Goal: Task Accomplishment & Management: Use online tool/utility

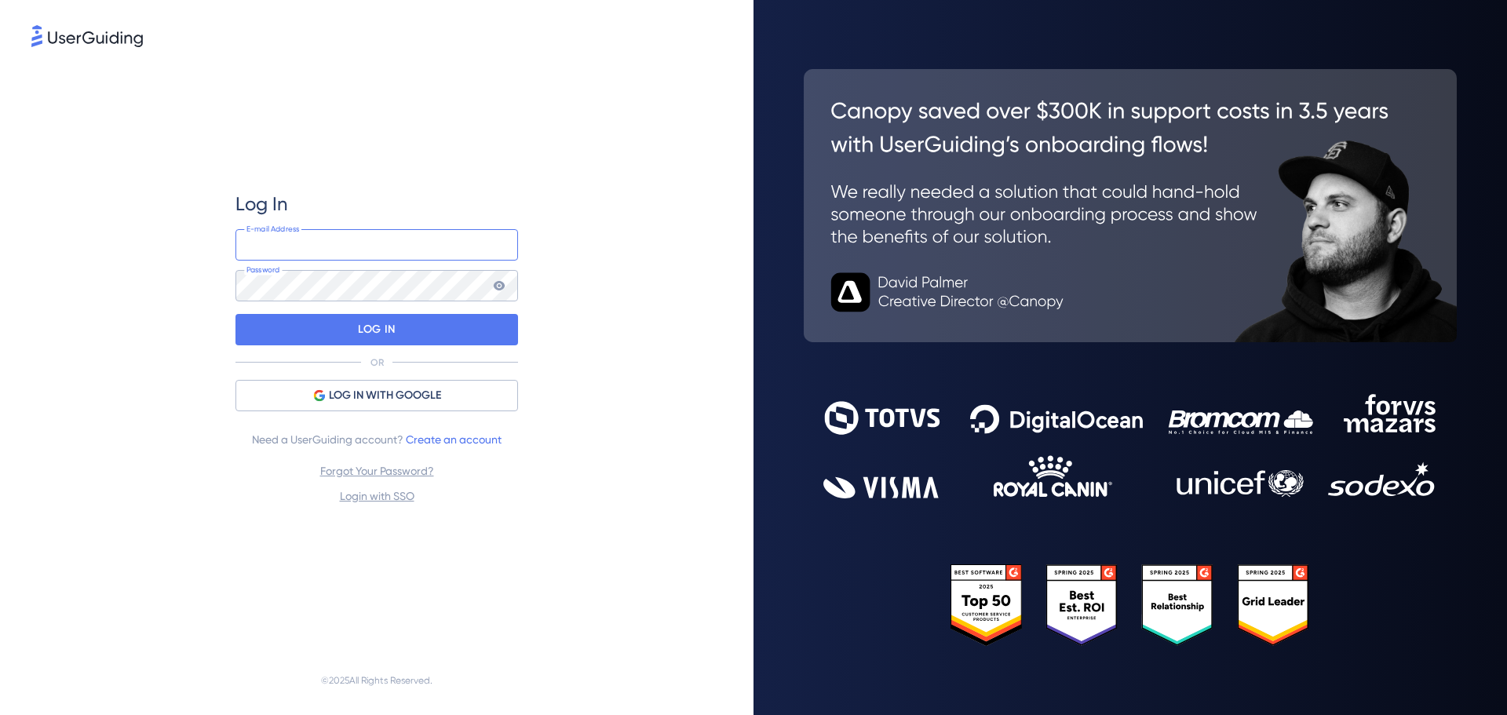
click at [414, 236] on input "email" at bounding box center [376, 244] width 283 height 31
click at [0, 714] on com-1password-button at bounding box center [0, 715] width 0 height 0
click at [461, 391] on div "LOG IN WITH GOOGLE" at bounding box center [376, 395] width 283 height 31
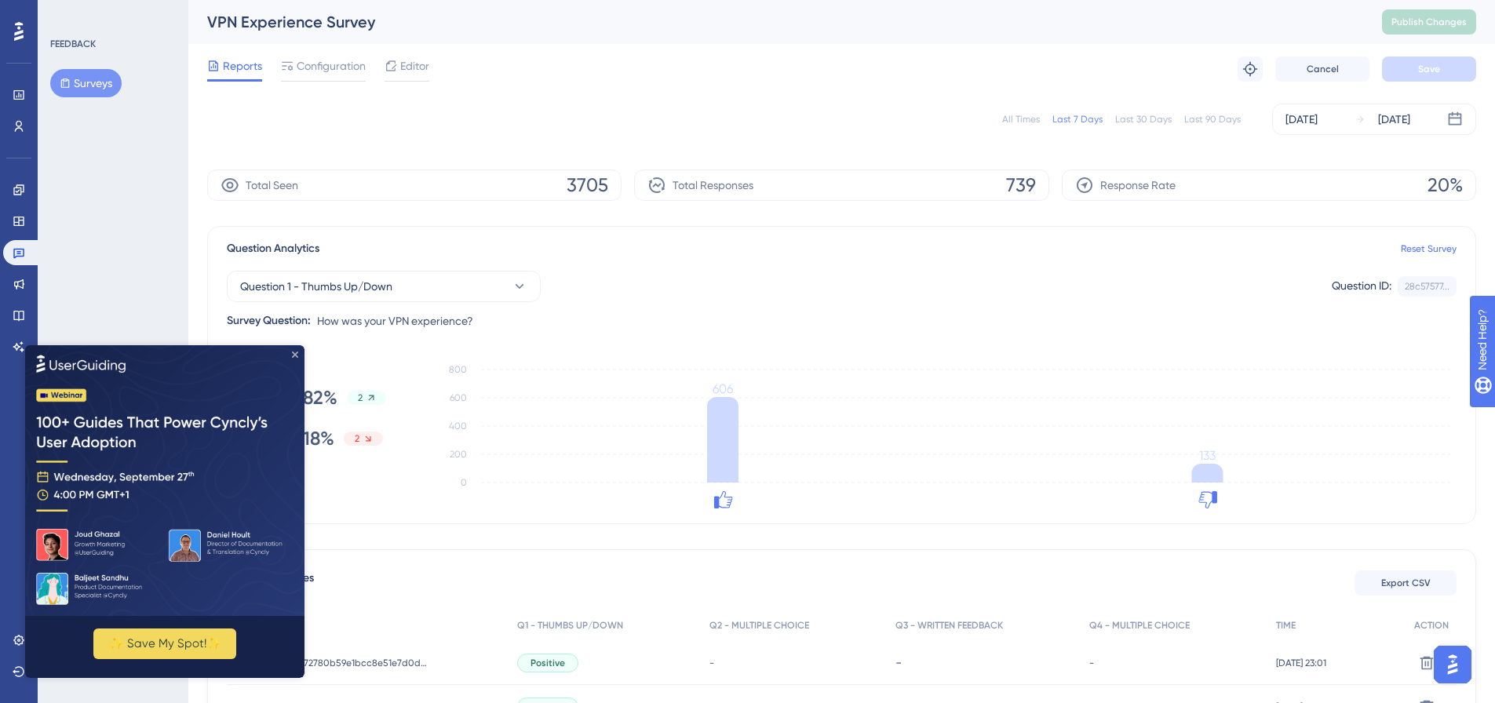
click at [296, 353] on icon "Close Preview" at bounding box center [295, 354] width 6 height 6
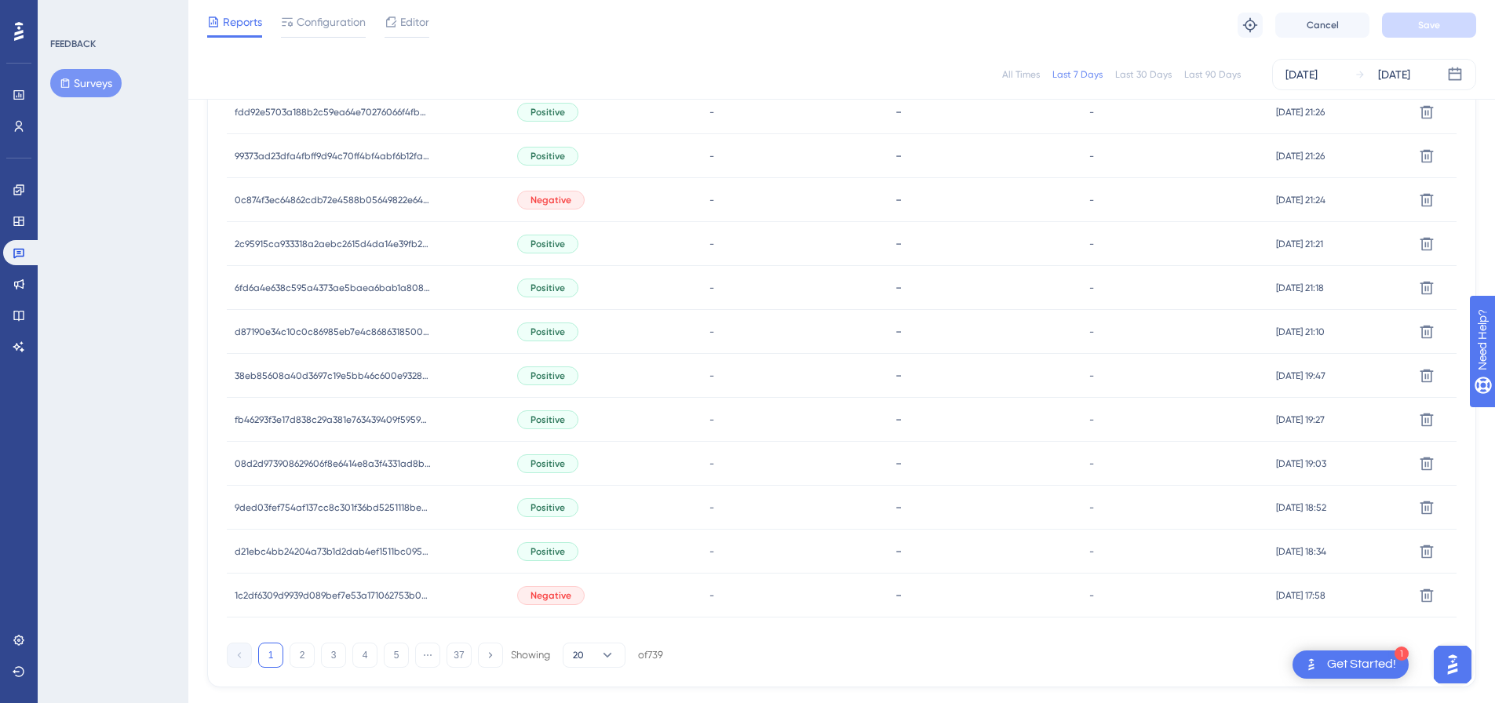
scroll to position [785, 0]
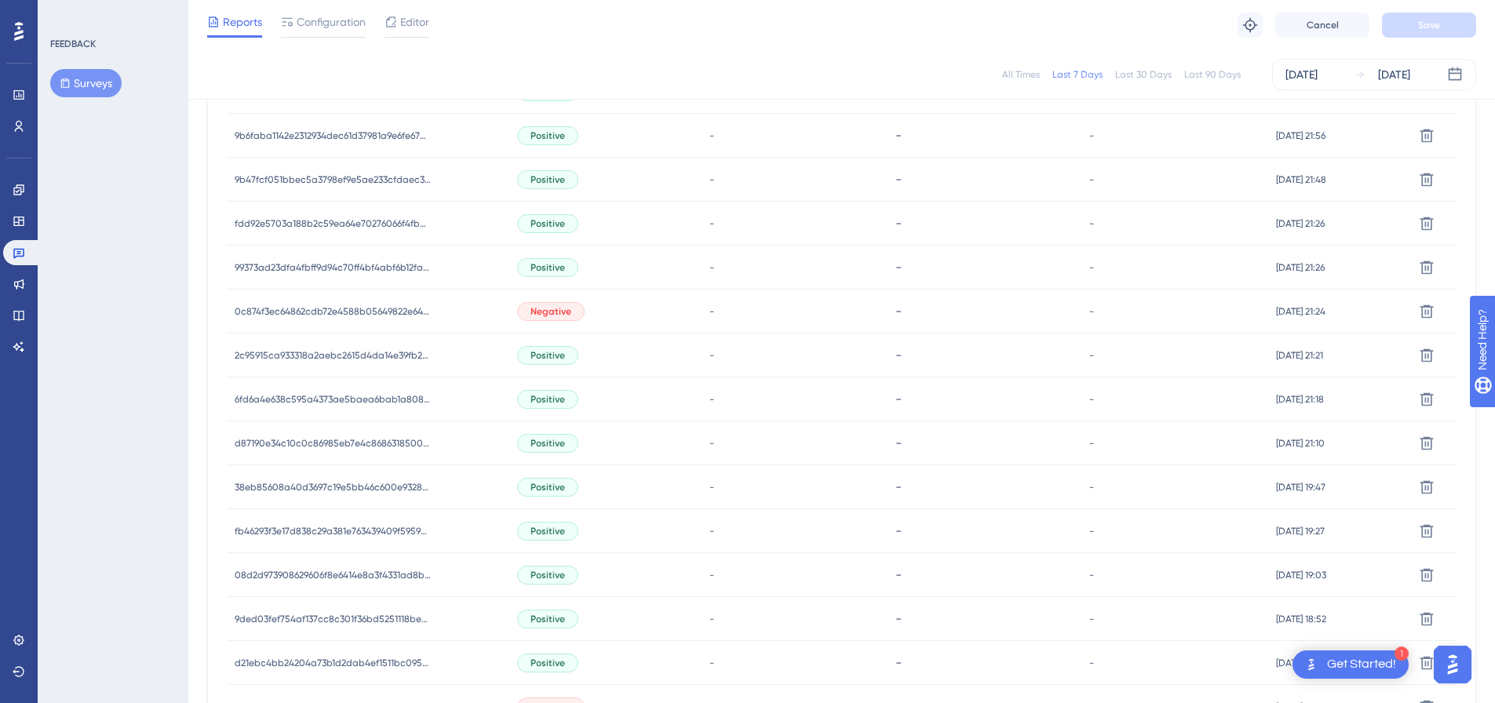
click at [615, 317] on div "Negative" at bounding box center [605, 312] width 192 height 44
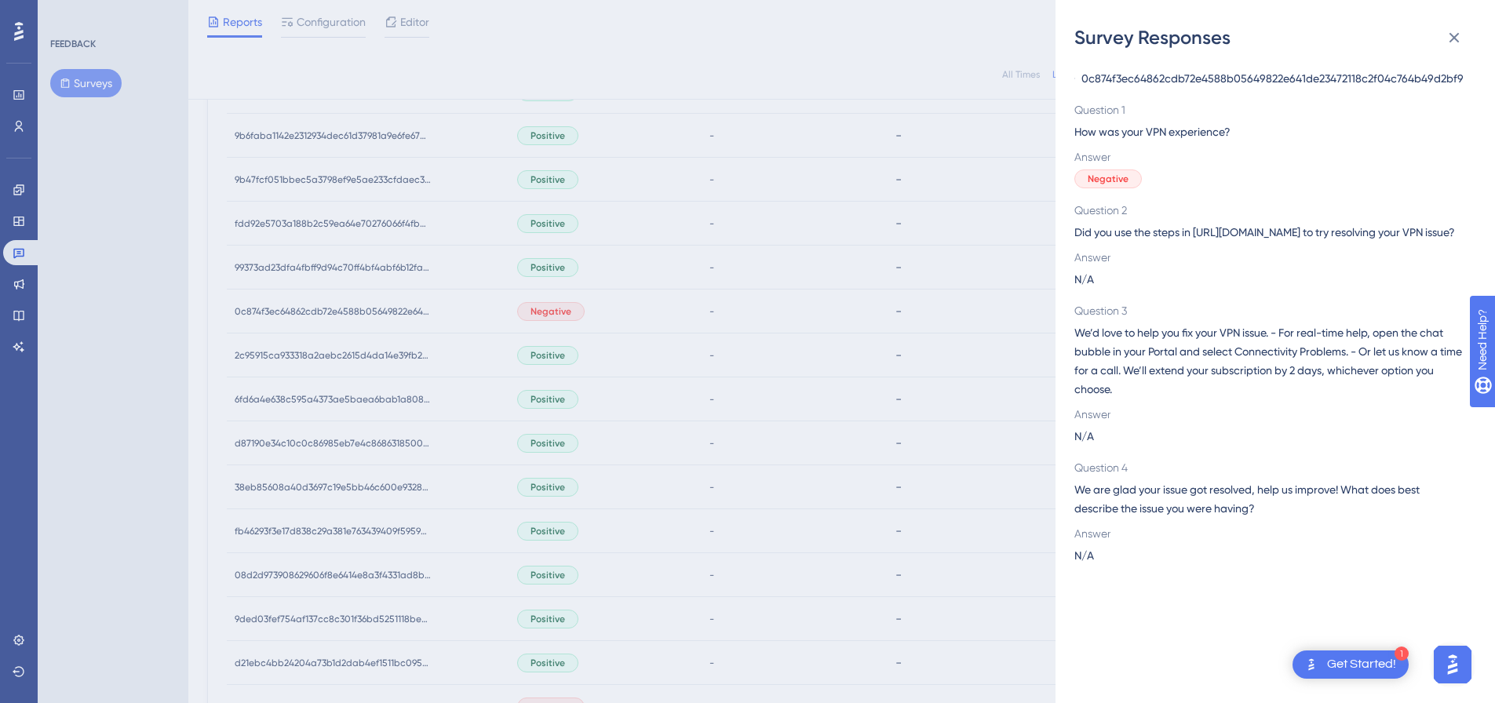
click at [1303, 80] on span "0c874f3ec64862cdb72e4588b05649822e641de23472118c2f04c764b49d2bf9" at bounding box center [1272, 78] width 382 height 19
click at [1302, 80] on span "0c874f3ec64862cdb72e4588b05649822e641de23472118c2f04c764b49d2bf9" at bounding box center [1272, 78] width 382 height 19
copy span "0c874f3ec64862cdb72e4588b05649822e641de23472118c2f04c764b49d2bf9"
click at [1459, 38] on icon at bounding box center [1454, 37] width 19 height 19
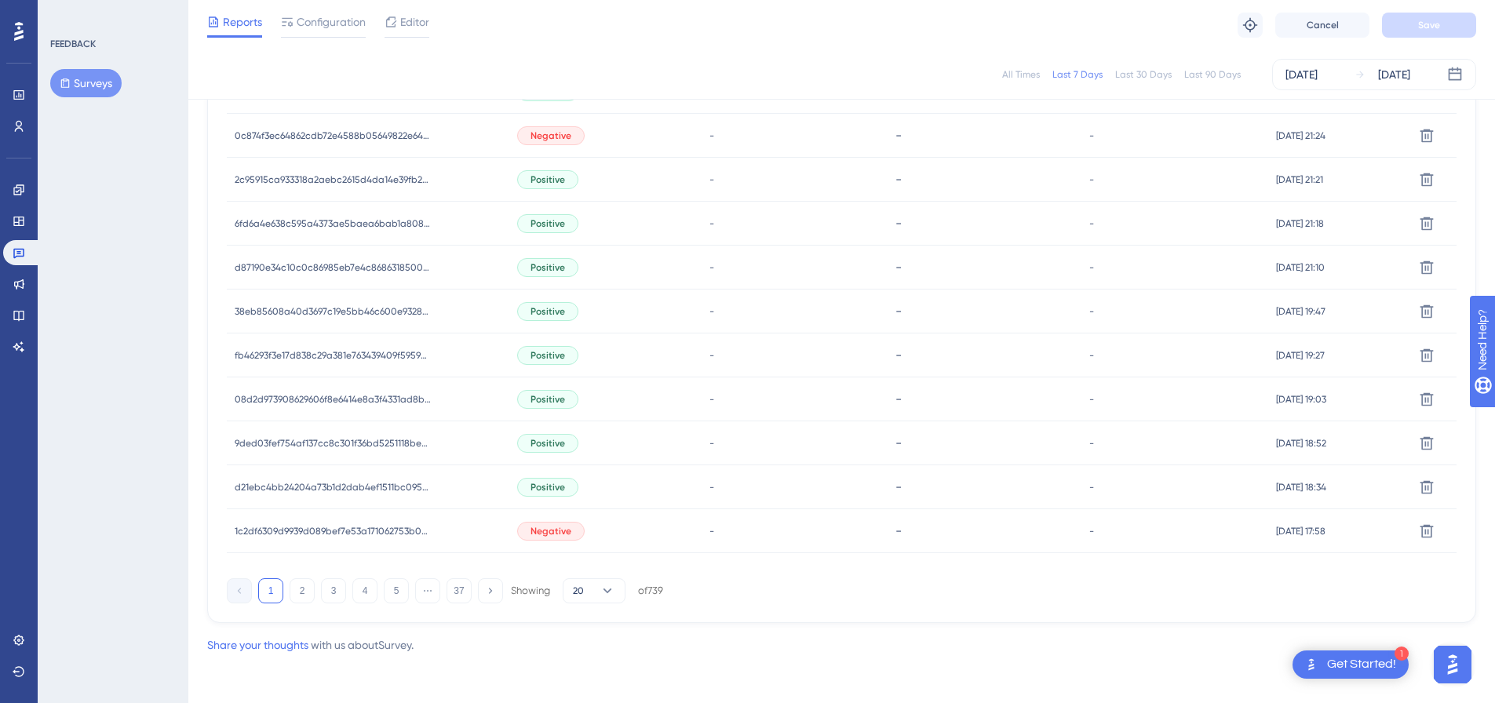
scroll to position [962, 0]
click at [304, 590] on button "2" at bounding box center [302, 589] width 25 height 25
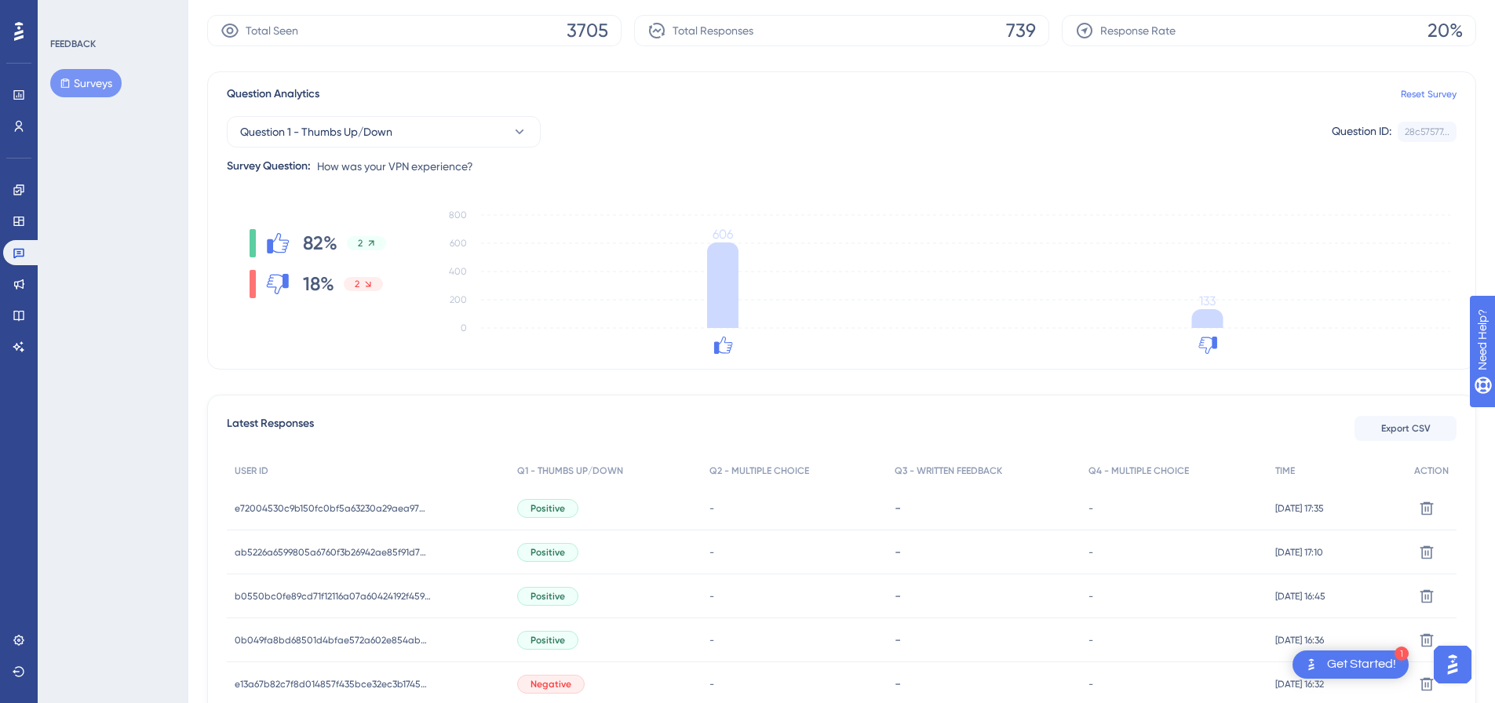
scroll to position [392, 0]
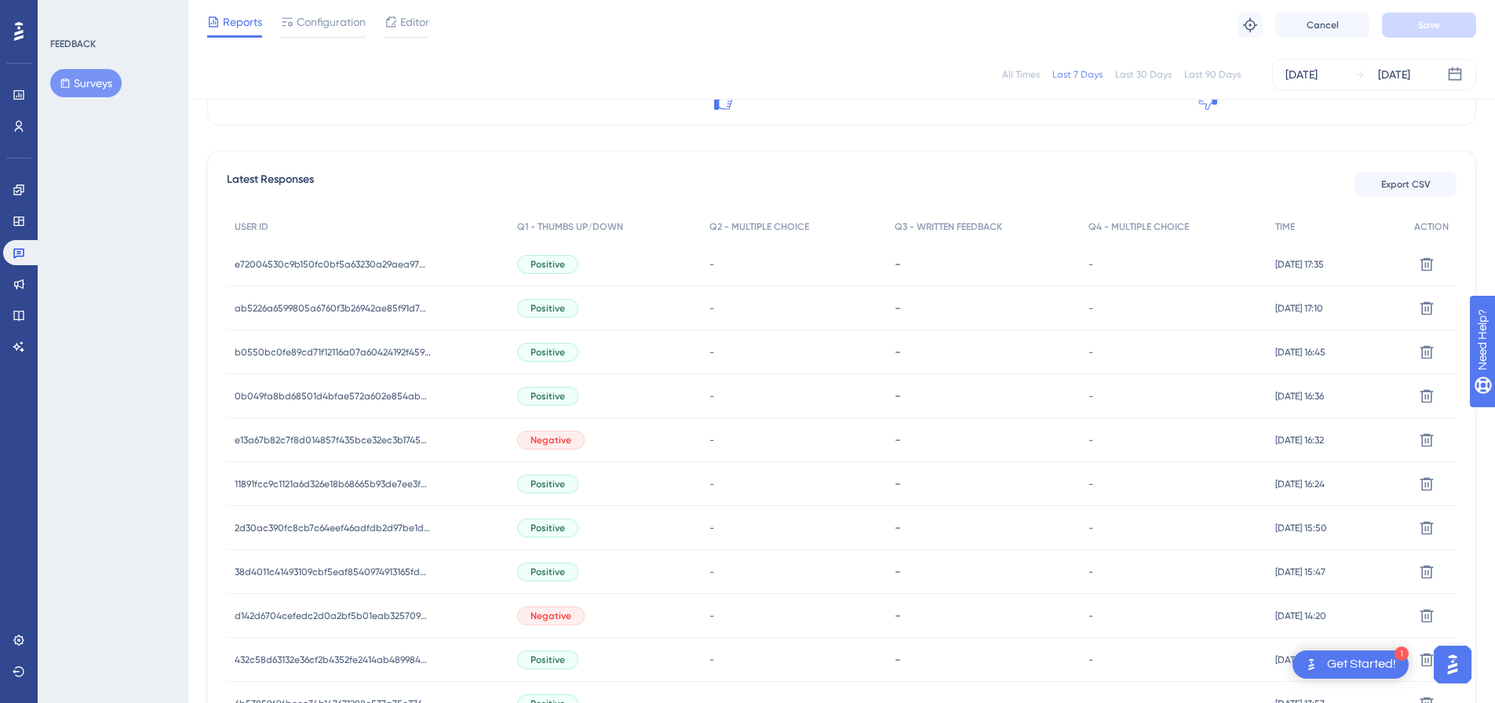
click at [530, 441] on span "Negative" at bounding box center [550, 440] width 41 height 13
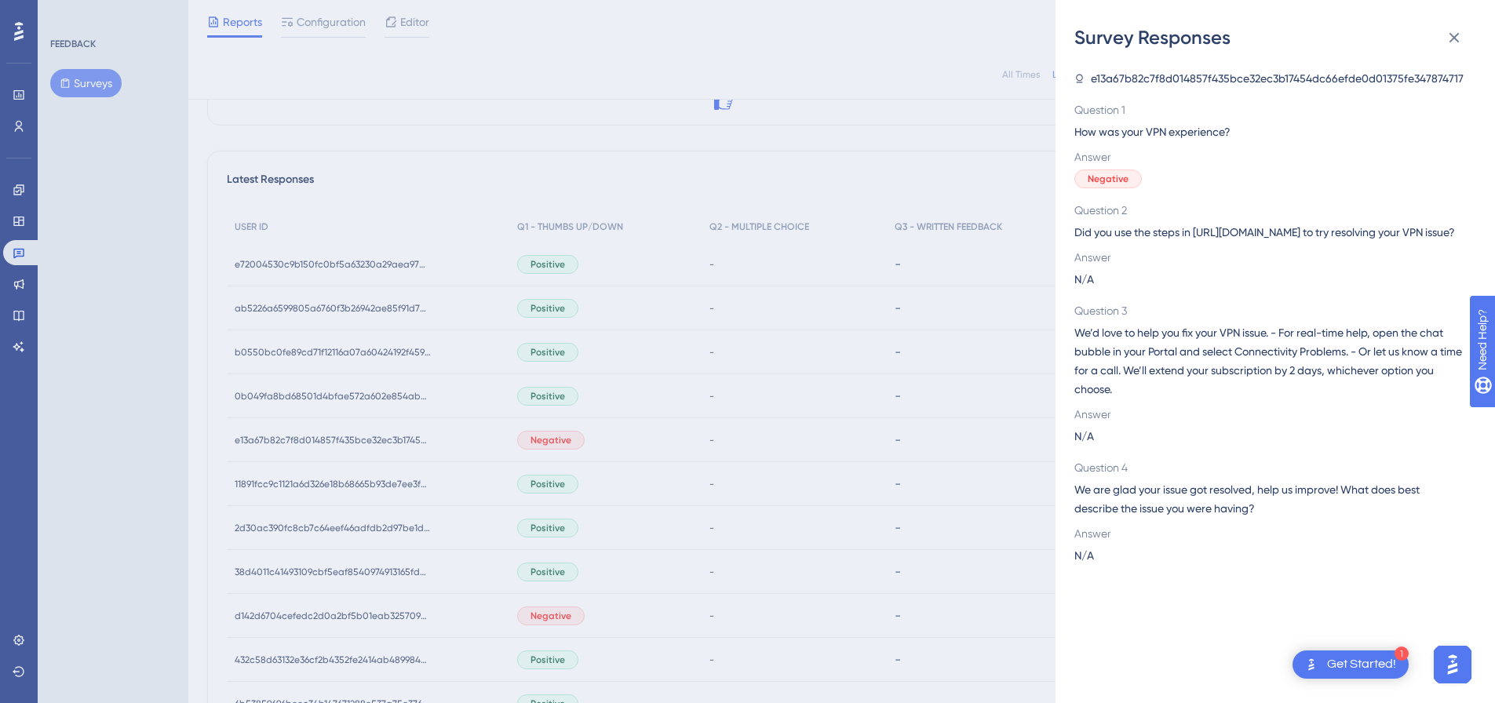
click at [1314, 71] on span "e13a67b82c7f8d014857f435bce32ec3b17454dc66efde0d01375fe347874717" at bounding box center [1277, 78] width 373 height 19
copy span "e13a67b82c7f8d014857f435bce32ec3b17454dc66efde0d01375fe347874717"
click at [1455, 48] on button at bounding box center [1453, 37] width 31 height 31
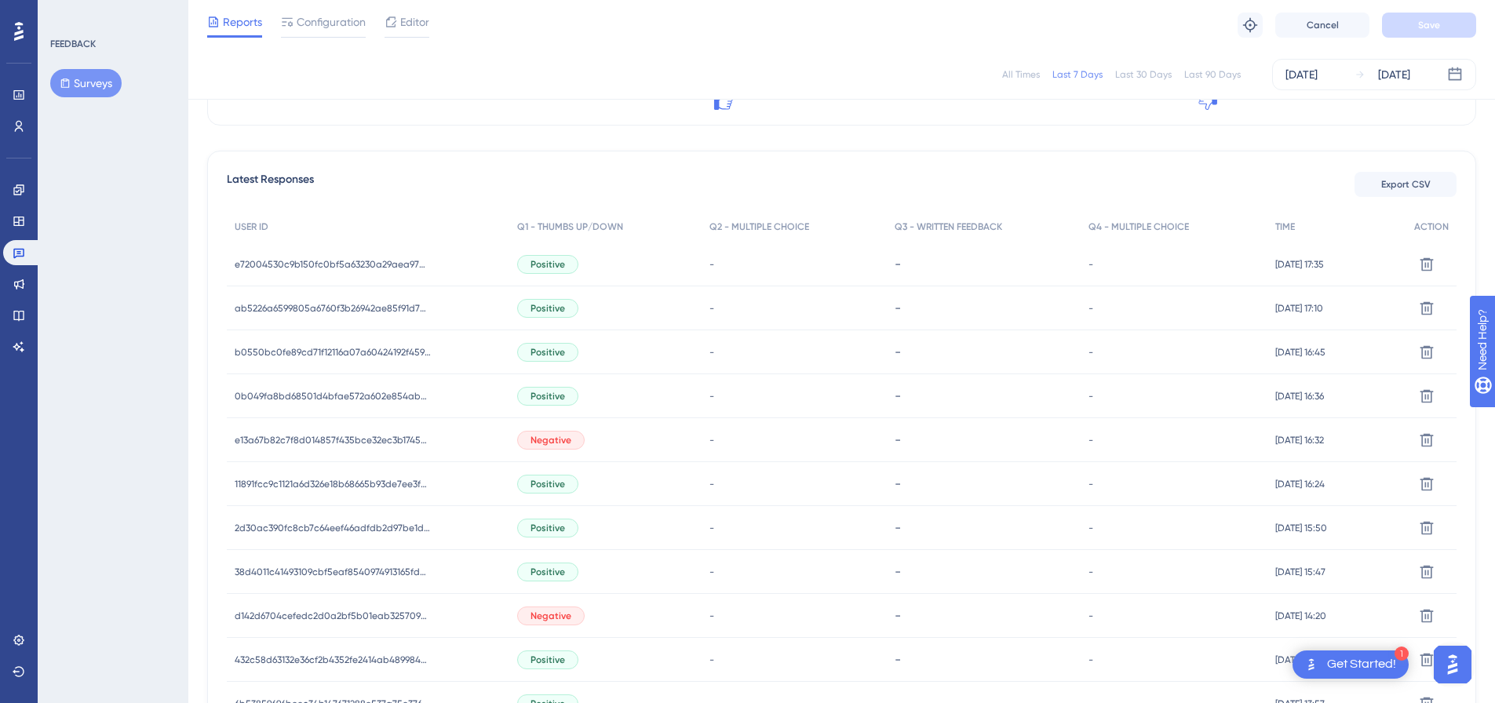
click at [1101, 19] on div "Reports Configuration Editor Troubleshoot Cancel Save" at bounding box center [841, 25] width 1307 height 50
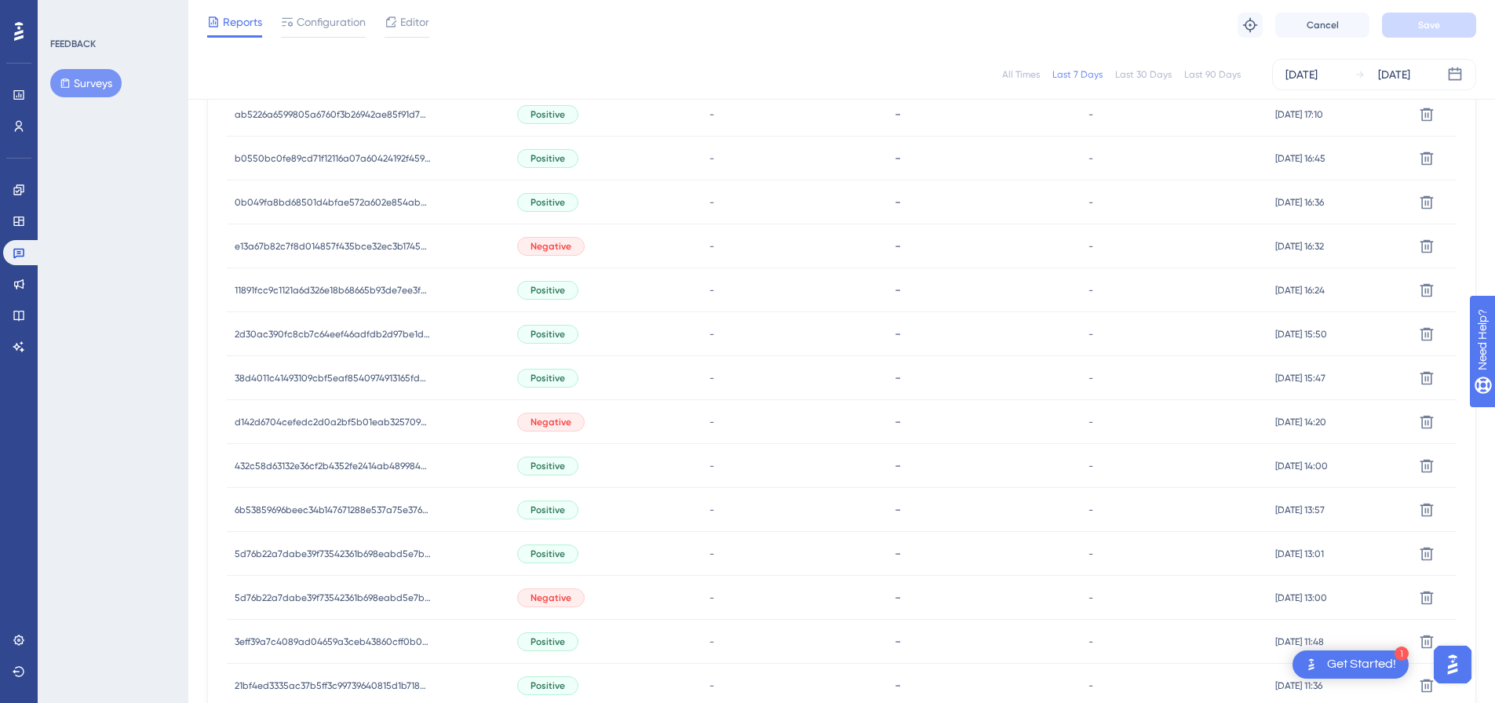
scroll to position [549, 0]
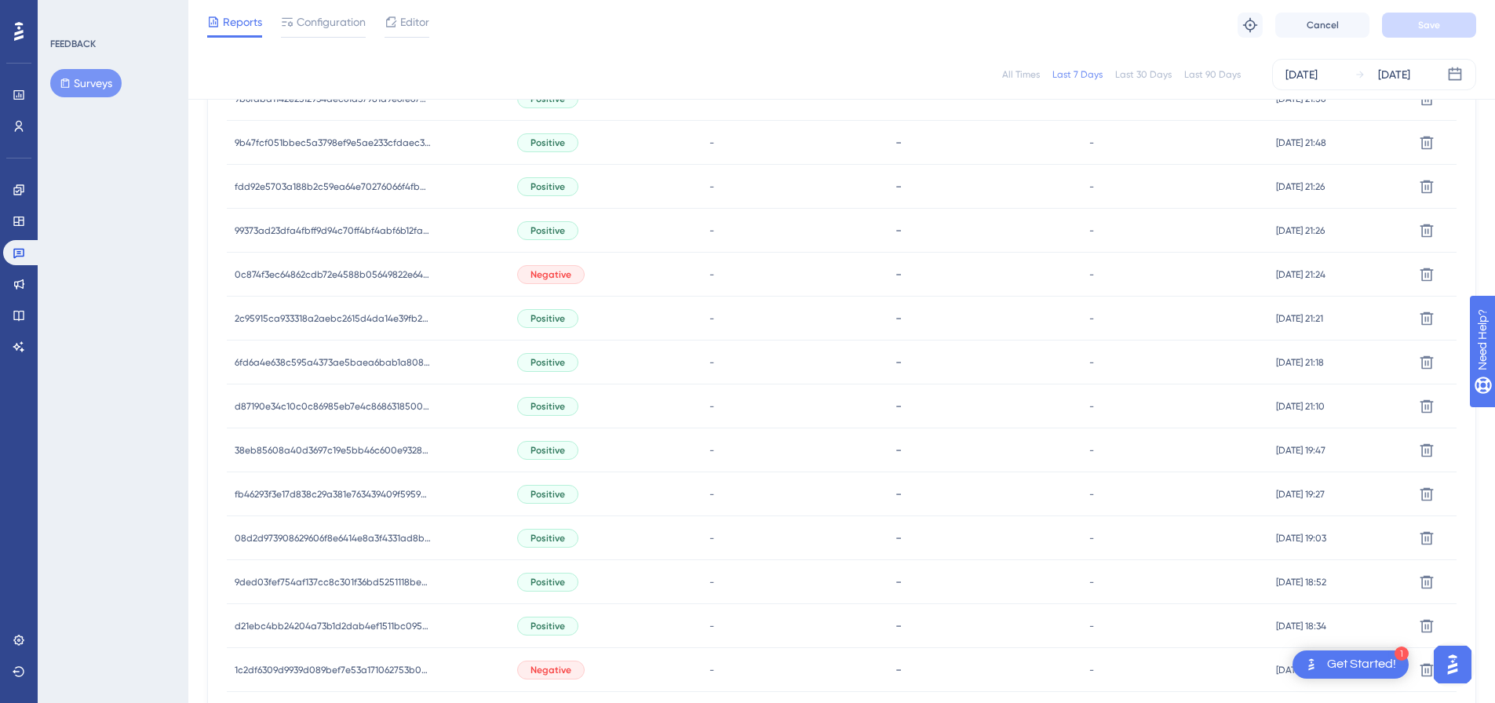
scroll to position [962, 0]
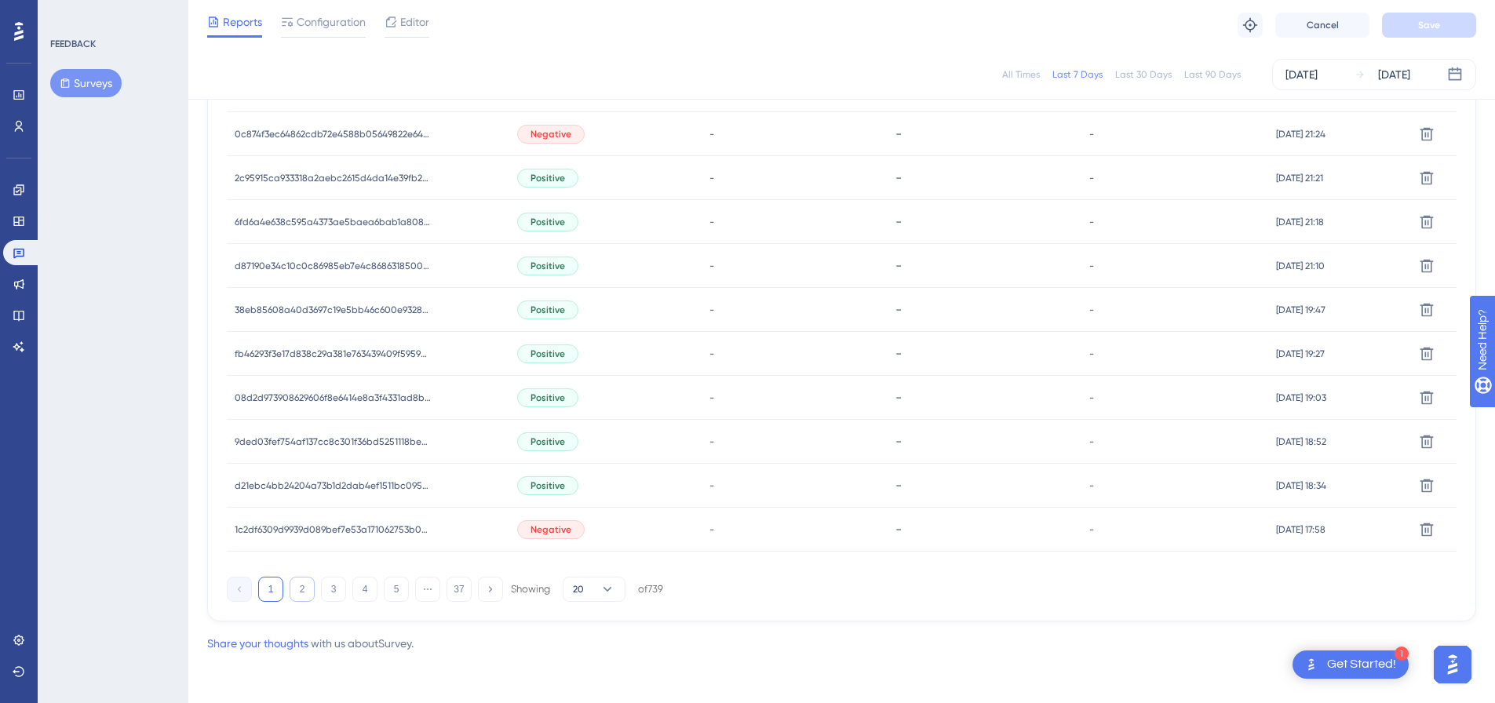
click at [306, 583] on button "2" at bounding box center [302, 589] width 25 height 25
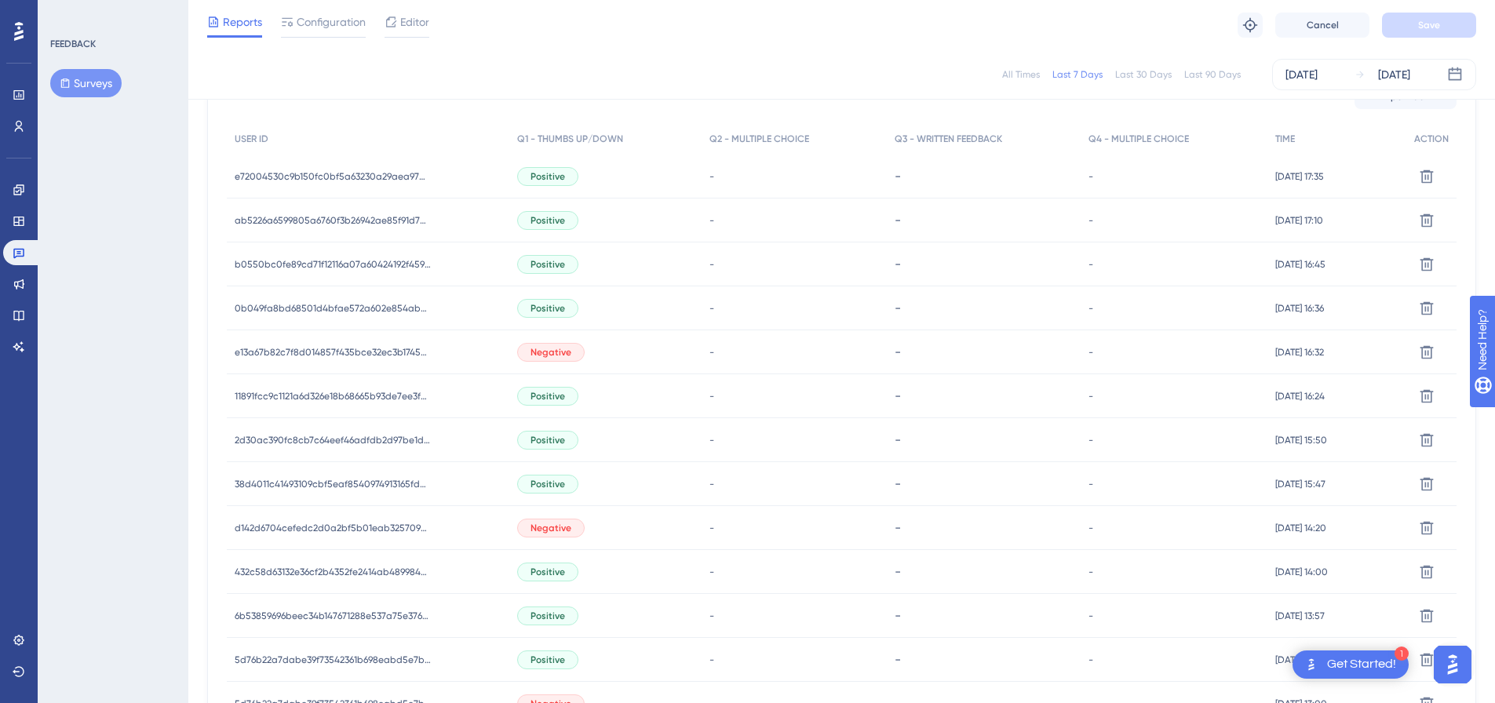
scroll to position [549, 0]
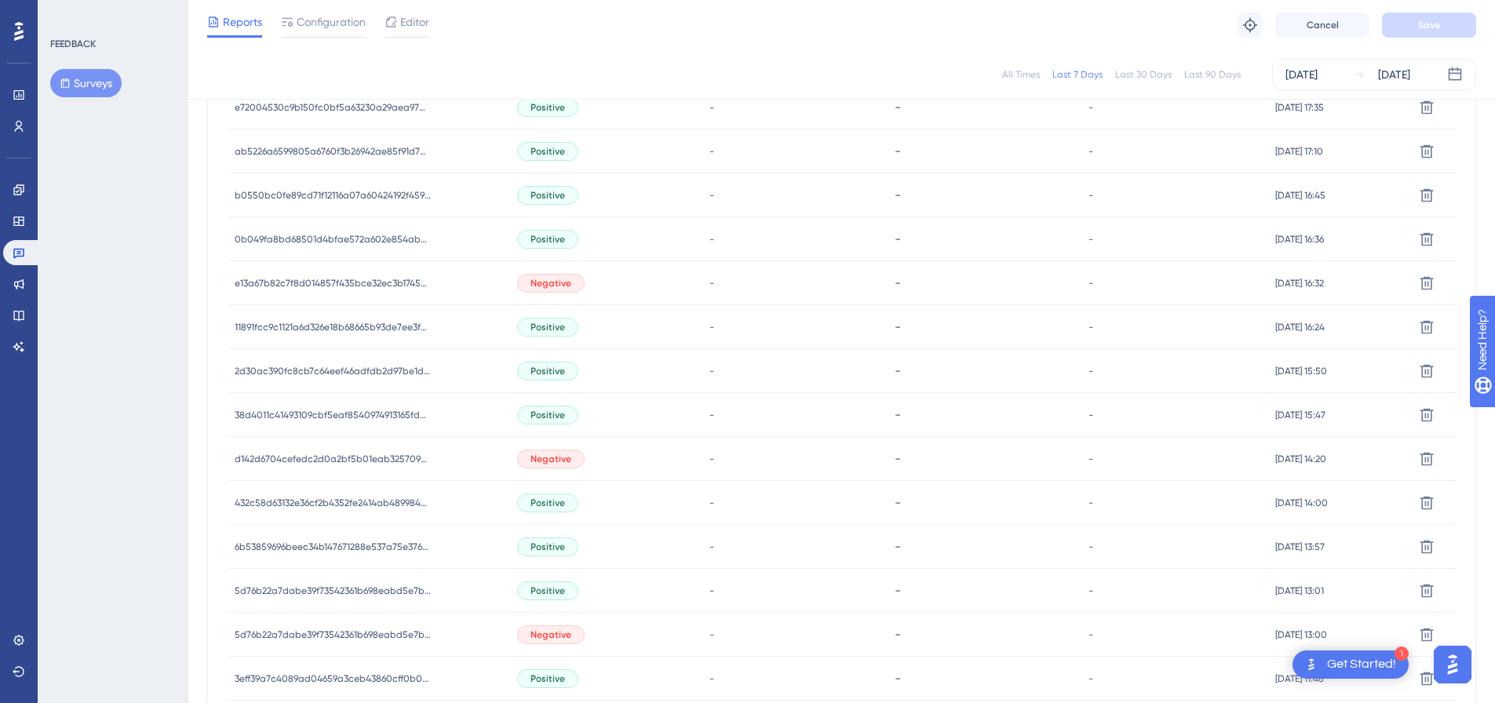
click at [536, 457] on span "Negative" at bounding box center [550, 459] width 41 height 13
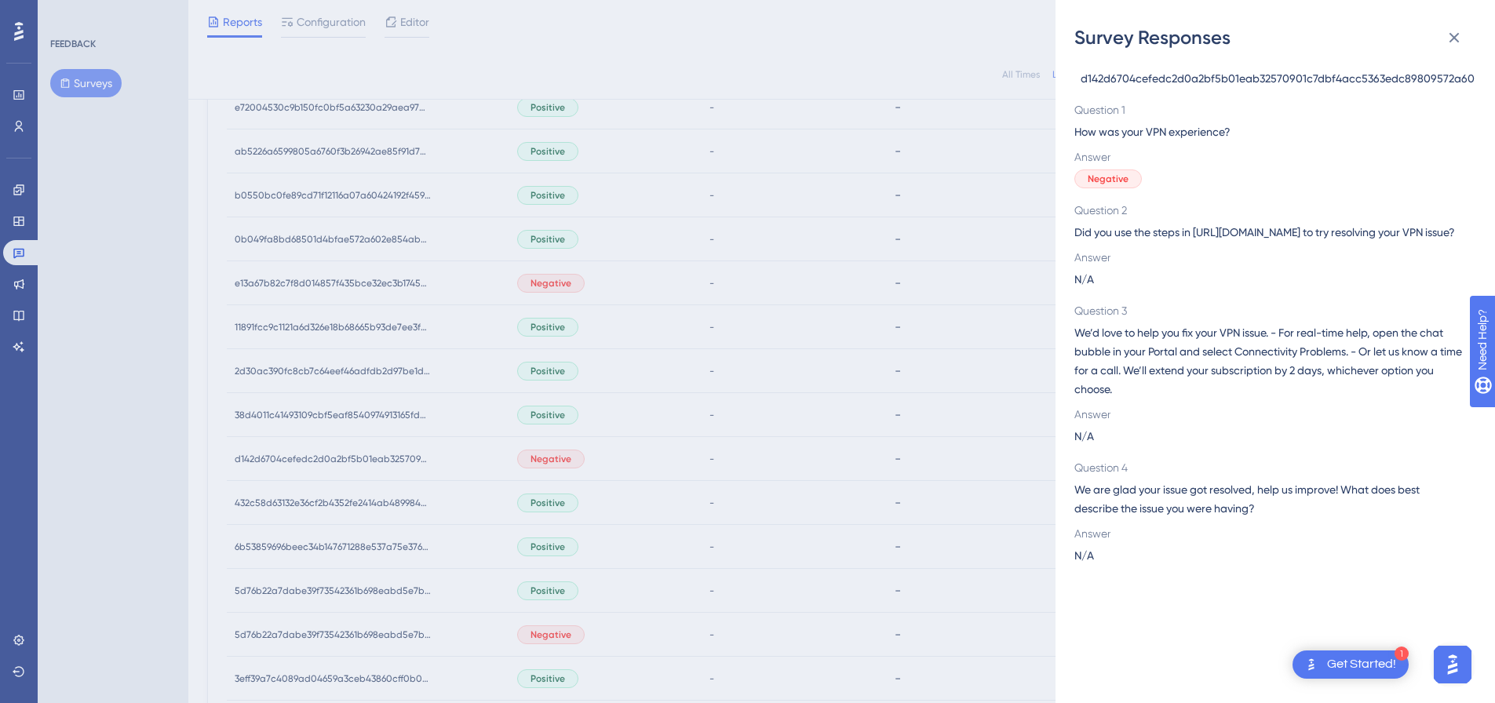
click at [1312, 85] on span "d142d6704cefedc2d0a2bf5b01eab32570901c7dbf4acc5363edc89809572a60" at bounding box center [1278, 78] width 394 height 19
click at [1316, 78] on span "d142d6704cefedc2d0a2bf5b01eab32570901c7dbf4acc5363edc89809572a60" at bounding box center [1278, 78] width 394 height 19
copy span "d142d6704cefedc2d0a2bf5b01eab32570901c7dbf4acc5363edc89809572a60"
click at [1460, 40] on icon at bounding box center [1454, 37] width 19 height 19
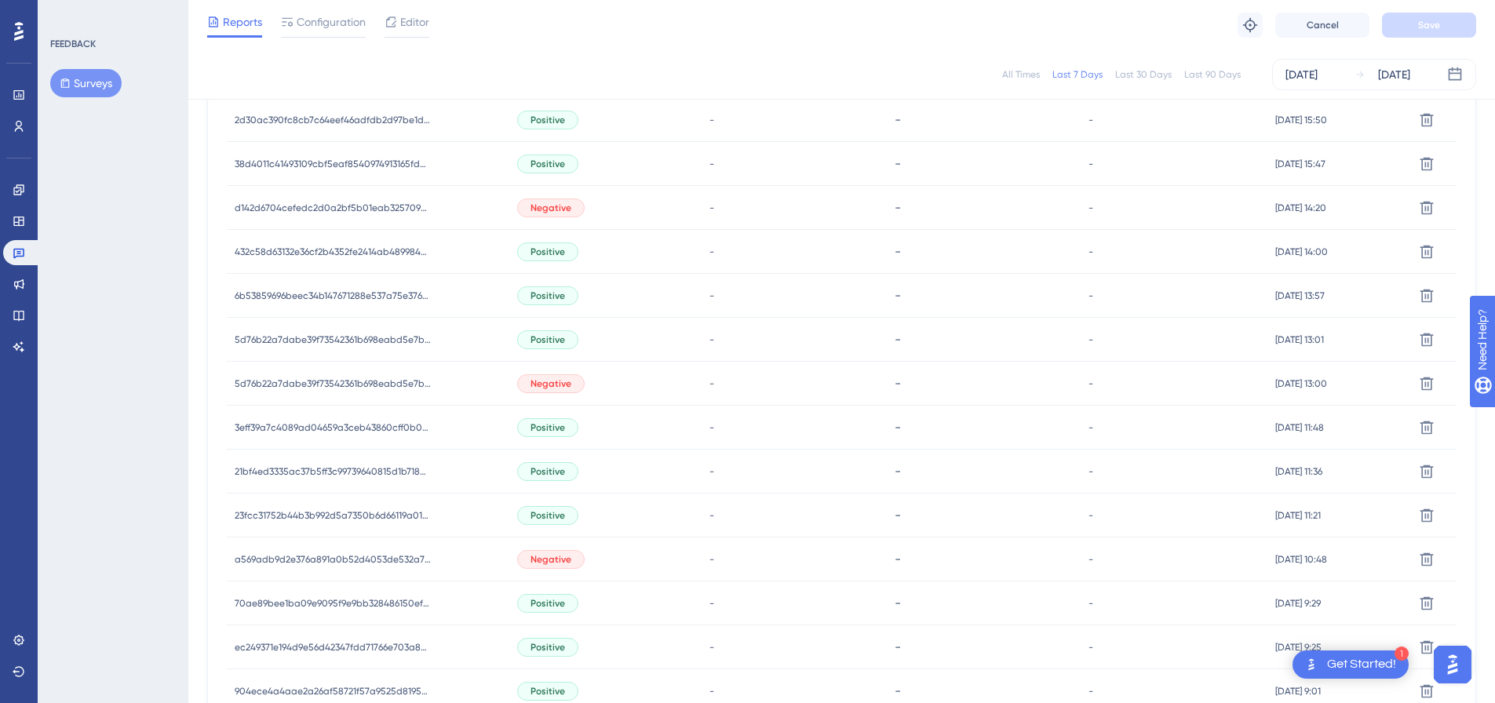
scroll to position [863, 0]
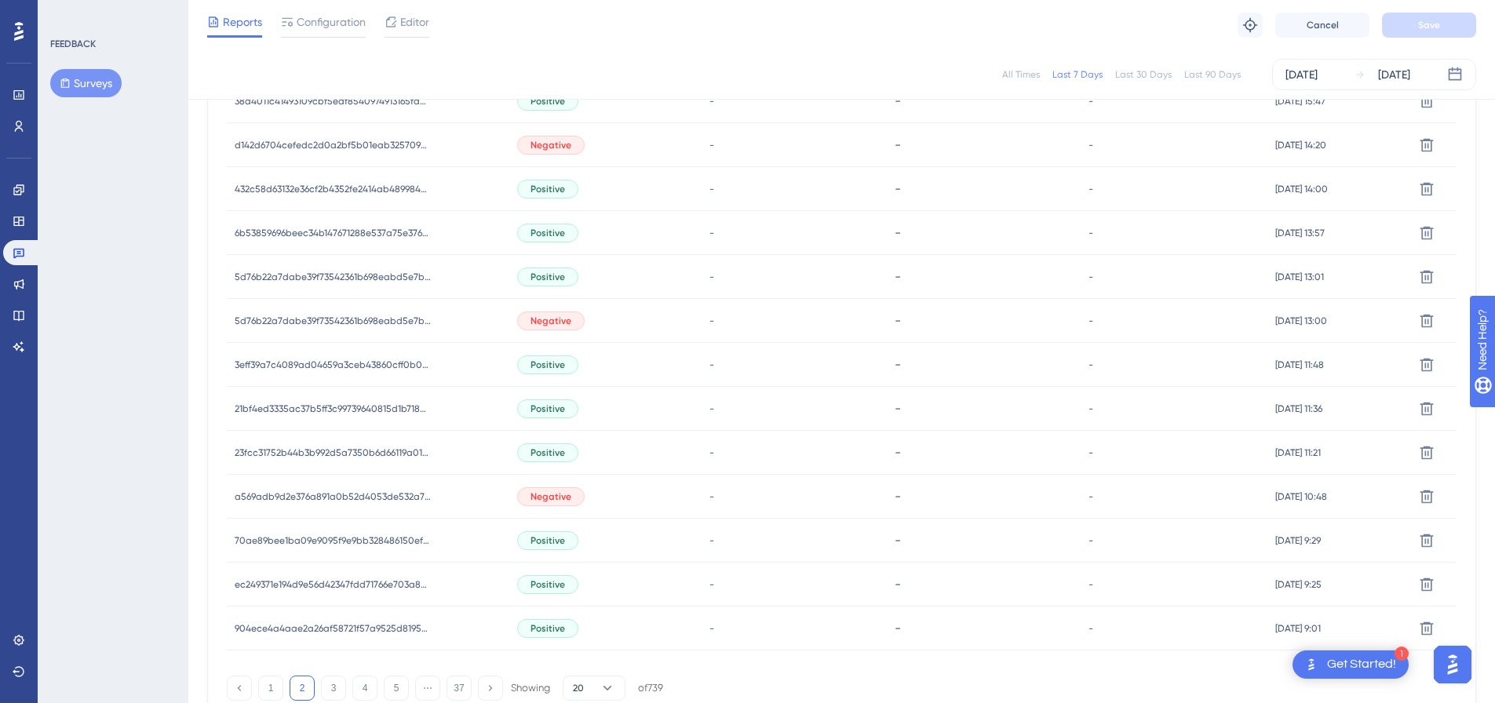
click at [542, 325] on span "Negative" at bounding box center [550, 321] width 41 height 13
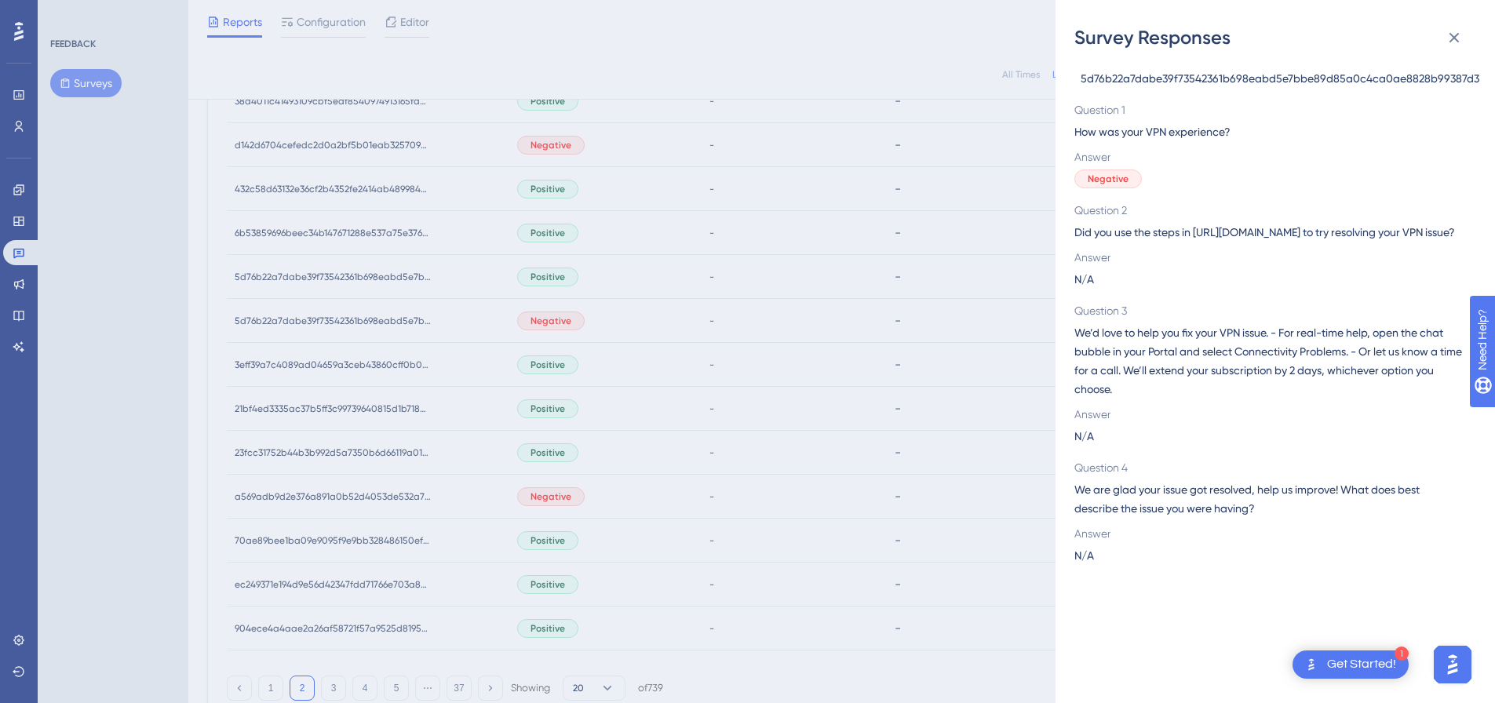
click at [1348, 75] on span "5d76b22a7dabe39f73542361b698eabd5e7bbe89d85a0c4ca0ae8828b99387d3" at bounding box center [1280, 78] width 399 height 19
copy span "5d76b22a7dabe39f73542361b698eabd5e7bbe89d85a0c4ca0ae8828b99387d3"
click at [1460, 34] on icon at bounding box center [1454, 37] width 19 height 19
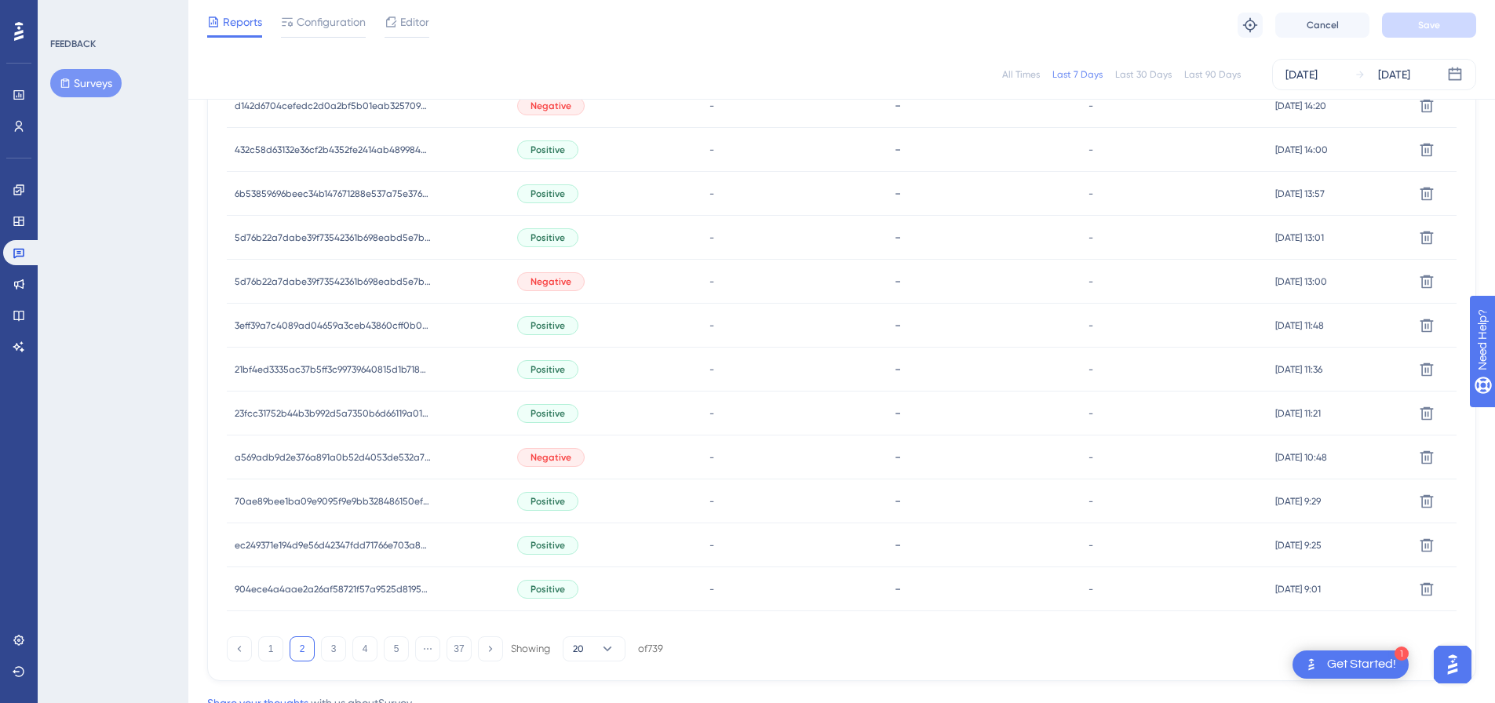
scroll to position [962, 0]
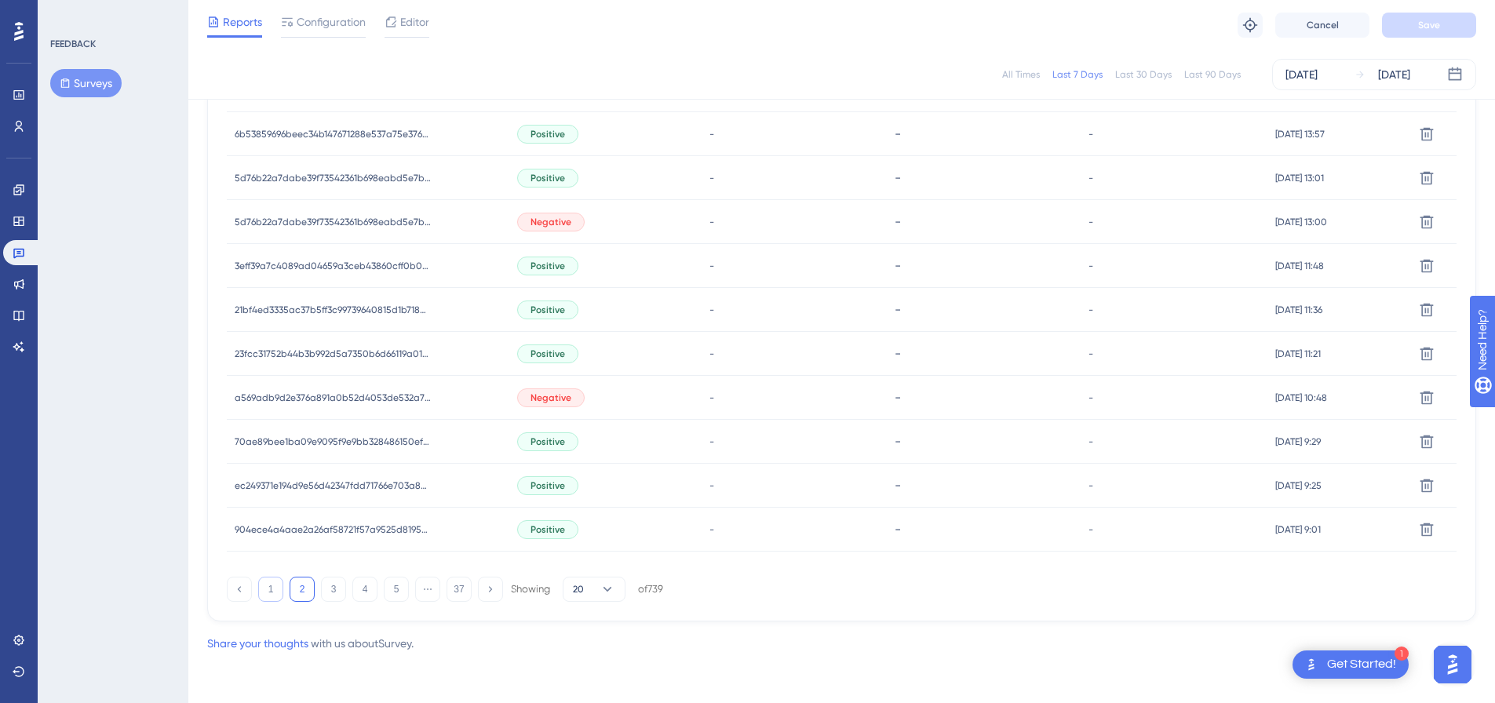
click at [278, 589] on button "1" at bounding box center [270, 589] width 25 height 25
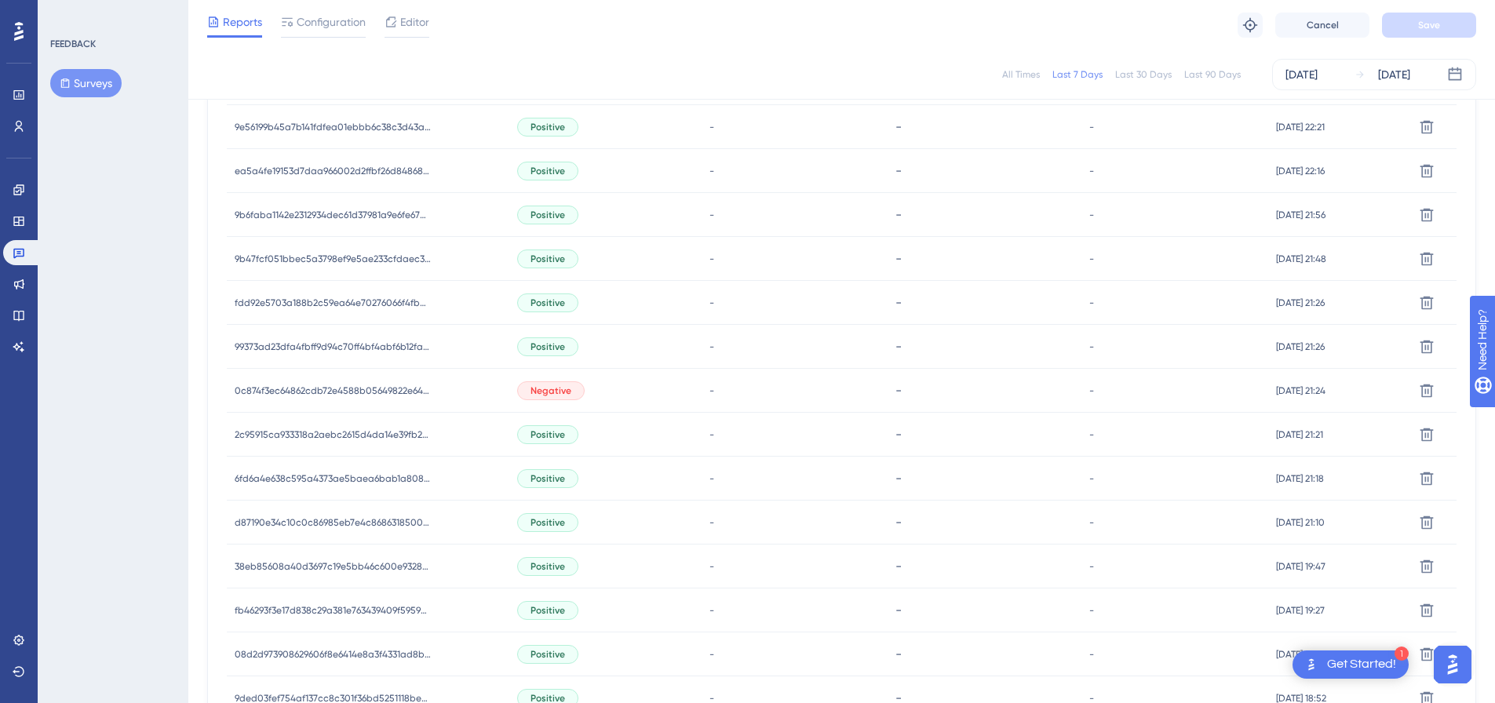
scroll to position [706, 0]
click at [554, 388] on span "Negative" at bounding box center [550, 390] width 41 height 13
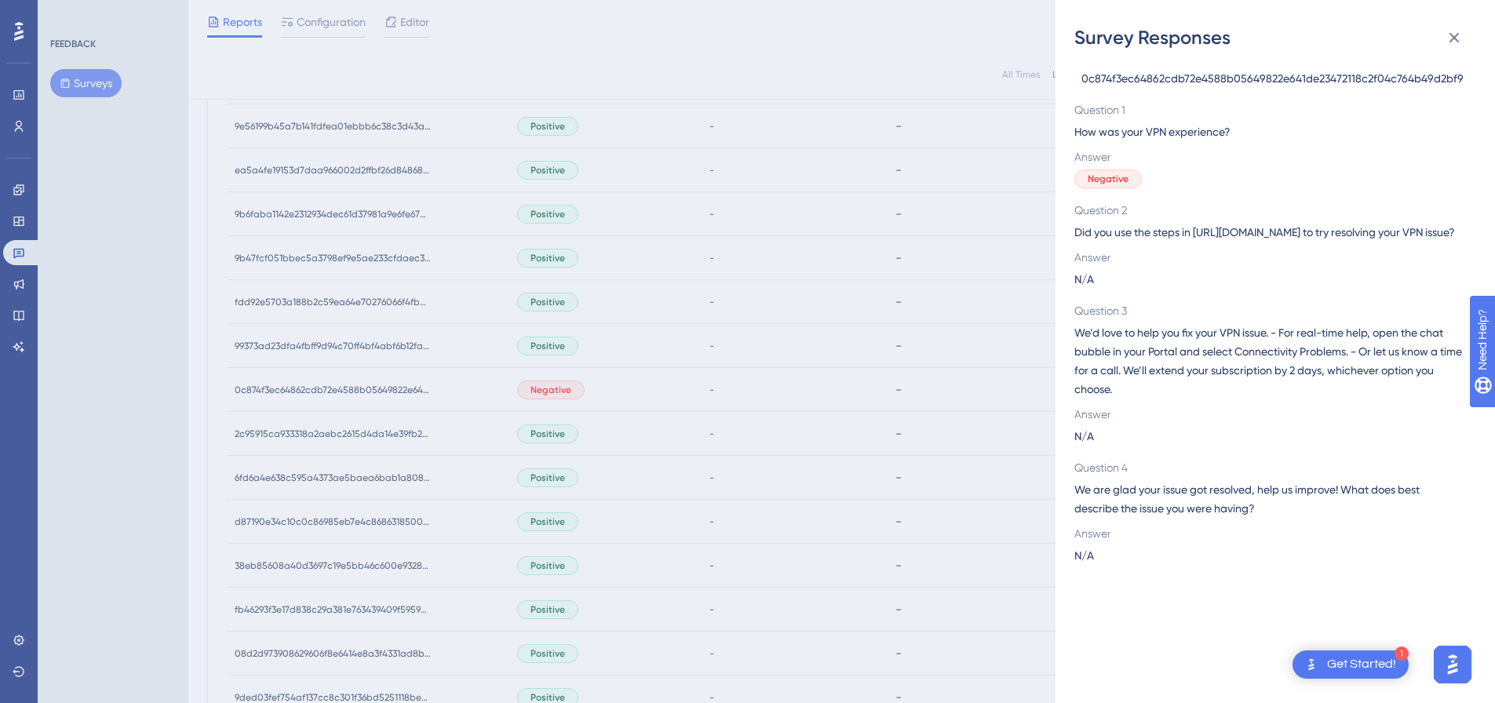
click at [1360, 71] on span "0c874f3ec64862cdb72e4588b05649822e641de23472118c2f04c764b49d2bf9" at bounding box center [1272, 78] width 382 height 19
click at [1359, 71] on span "0c874f3ec64862cdb72e4588b05649822e641de23472118c2f04c764b49d2bf9" at bounding box center [1272, 78] width 382 height 19
copy span "0c874f3ec64862cdb72e4588b05649822e641de23472118c2f04c764b49d2bf9"
